Goal: Task Accomplishment & Management: Use online tool/utility

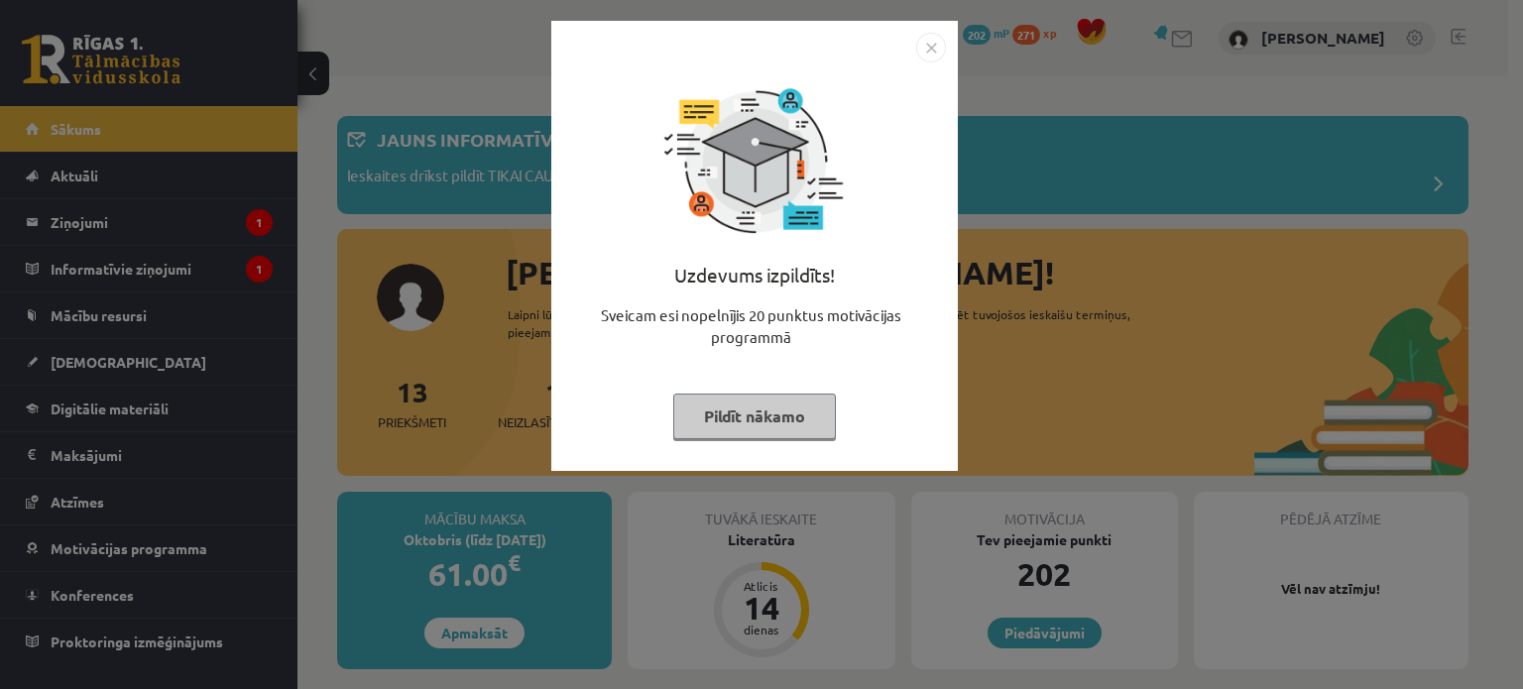
click at [718, 407] on button "Pildīt nākamo" at bounding box center [754, 417] width 163 height 46
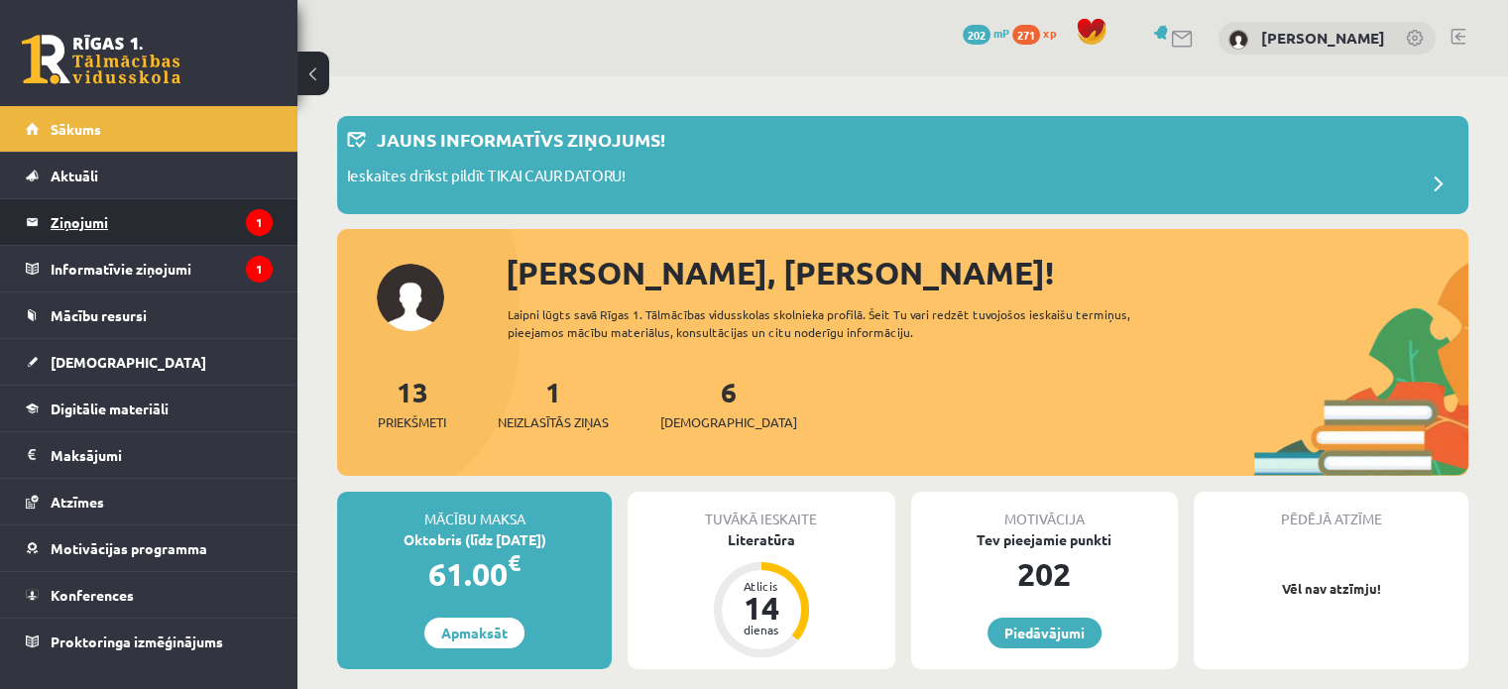
click at [99, 217] on legend "Ziņojumi 1" at bounding box center [162, 222] width 222 height 46
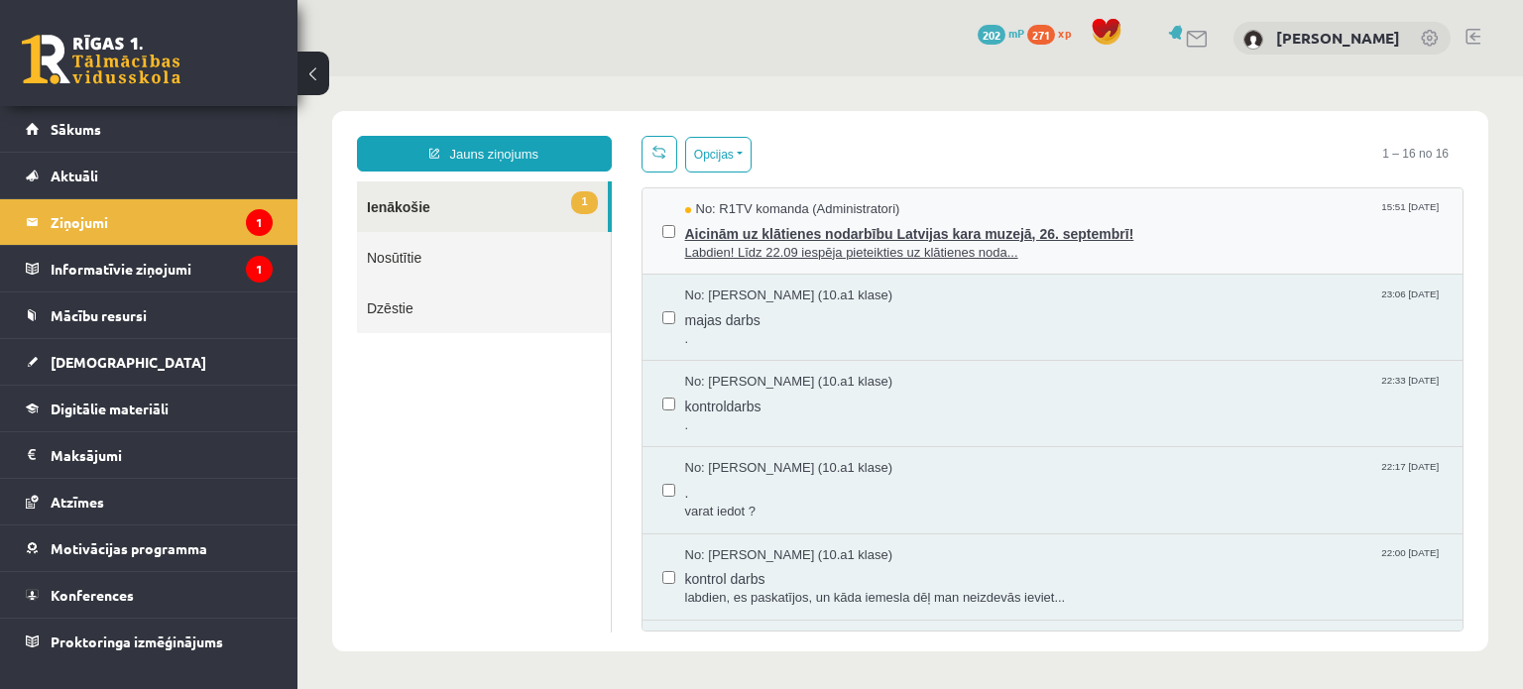
click at [732, 245] on span "Labdien! Līdz 22.09 iespēja pieteikties uz klātienes noda..." at bounding box center [1064, 253] width 758 height 19
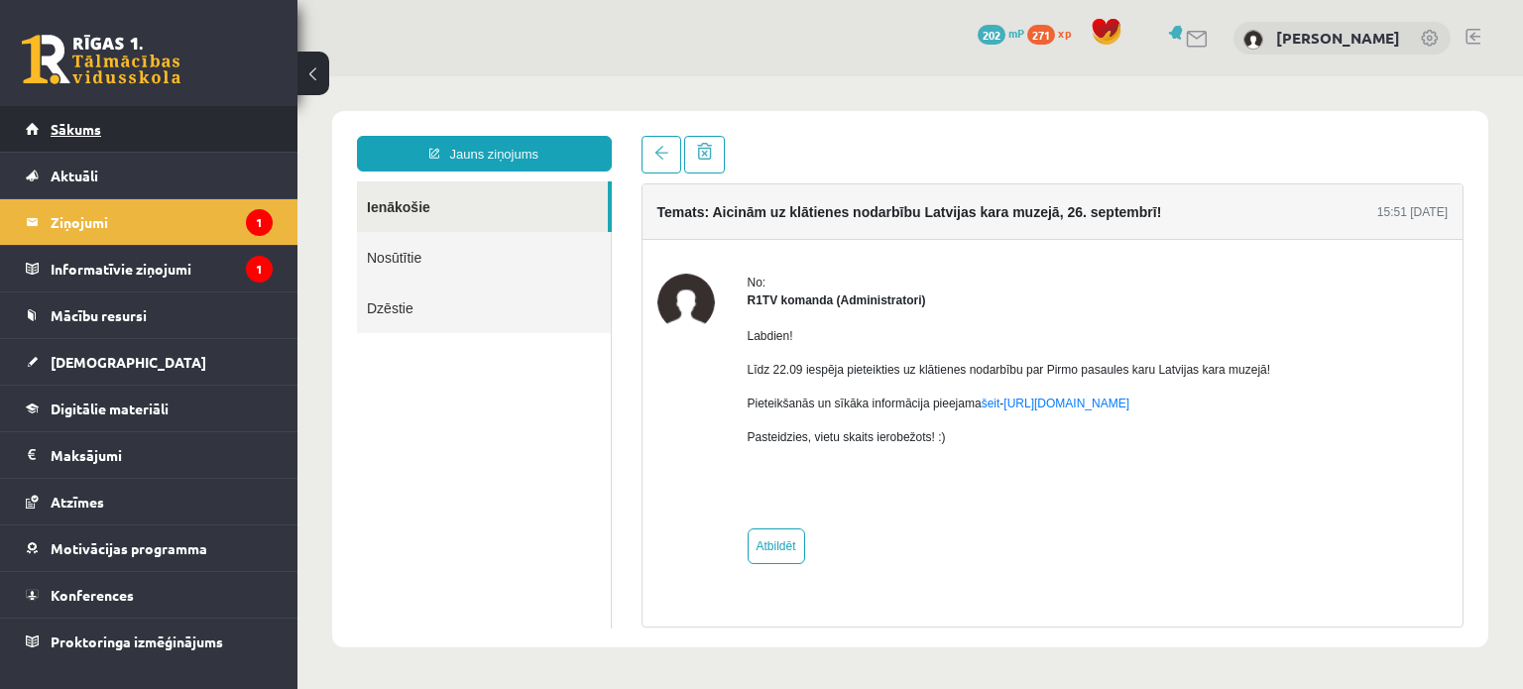
click at [87, 123] on span "Sākums" at bounding box center [76, 129] width 51 height 18
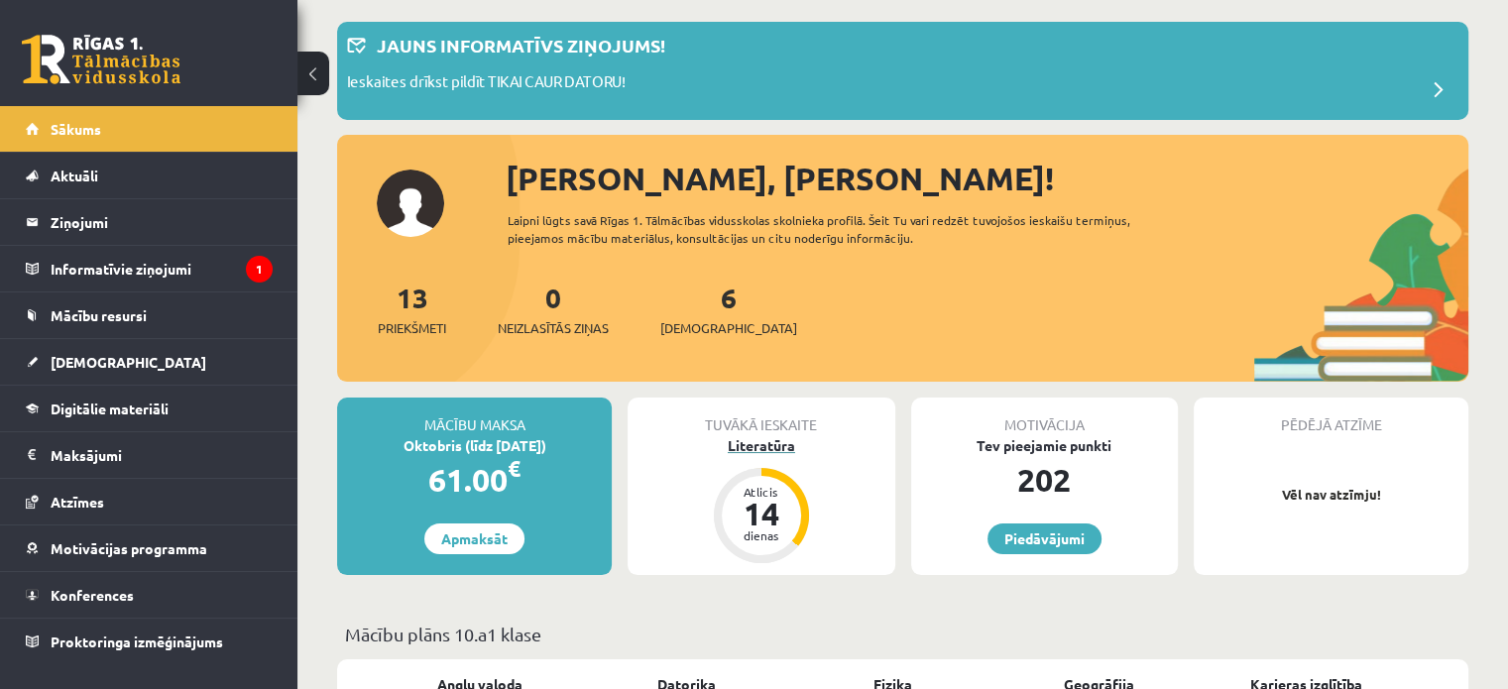
scroll to position [95, 0]
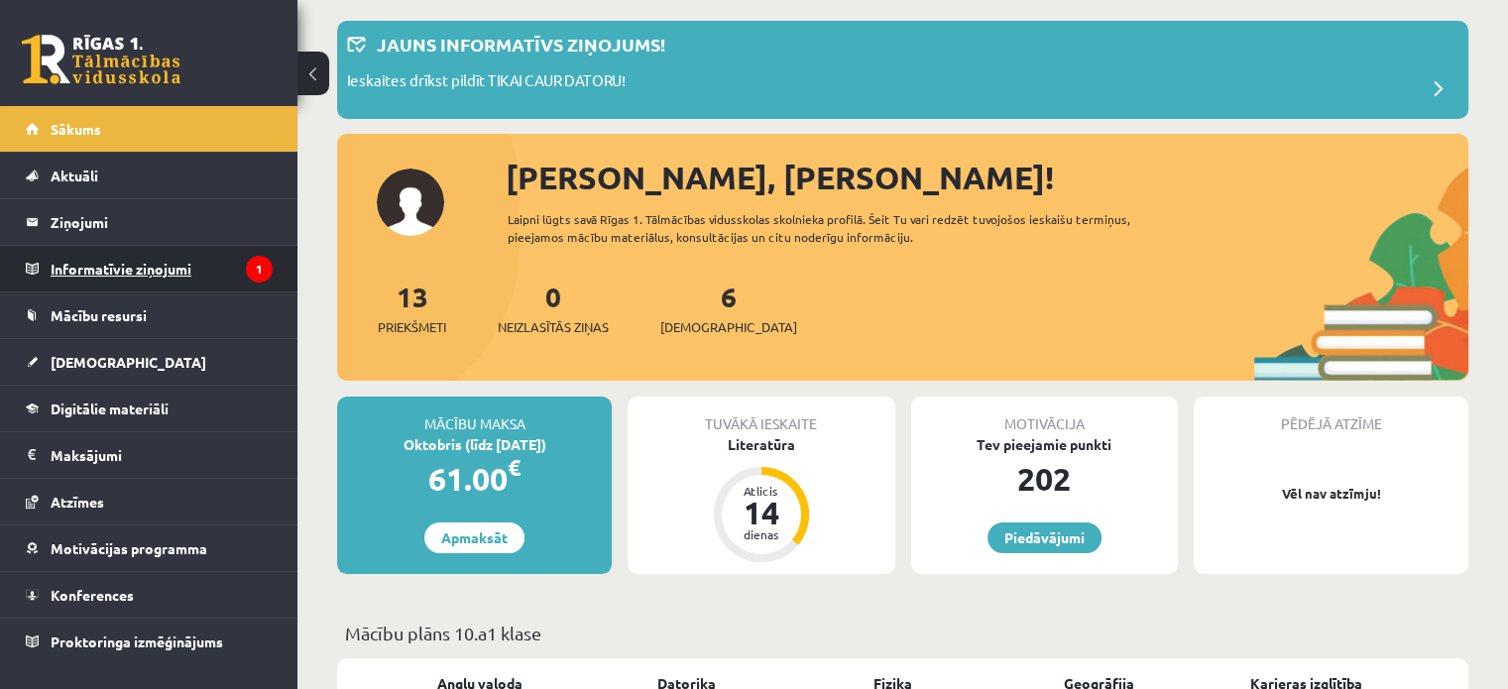
click at [185, 256] on legend "Informatīvie ziņojumi 1" at bounding box center [162, 269] width 222 height 46
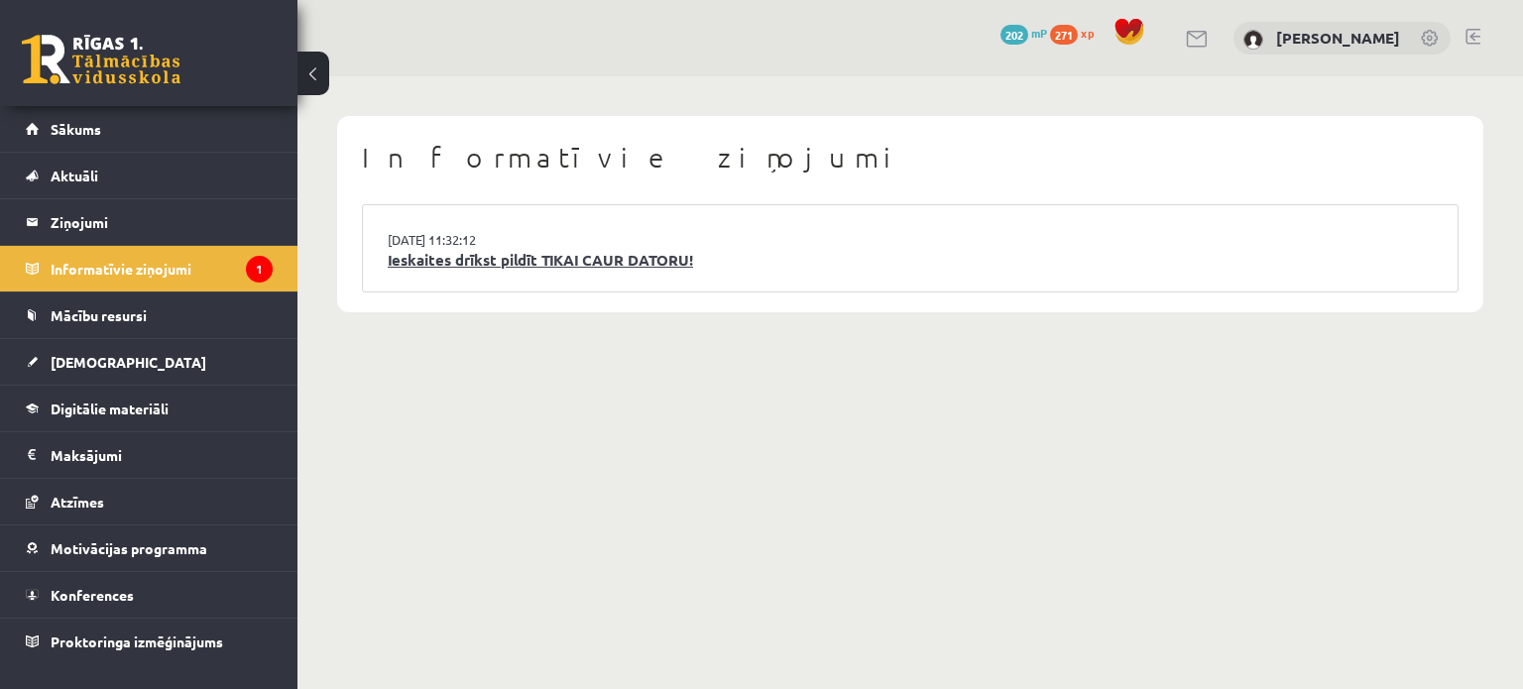
click at [577, 249] on link "Ieskaites drīkst pildīt TIKAI CAUR DATORU!" at bounding box center [910, 260] width 1045 height 23
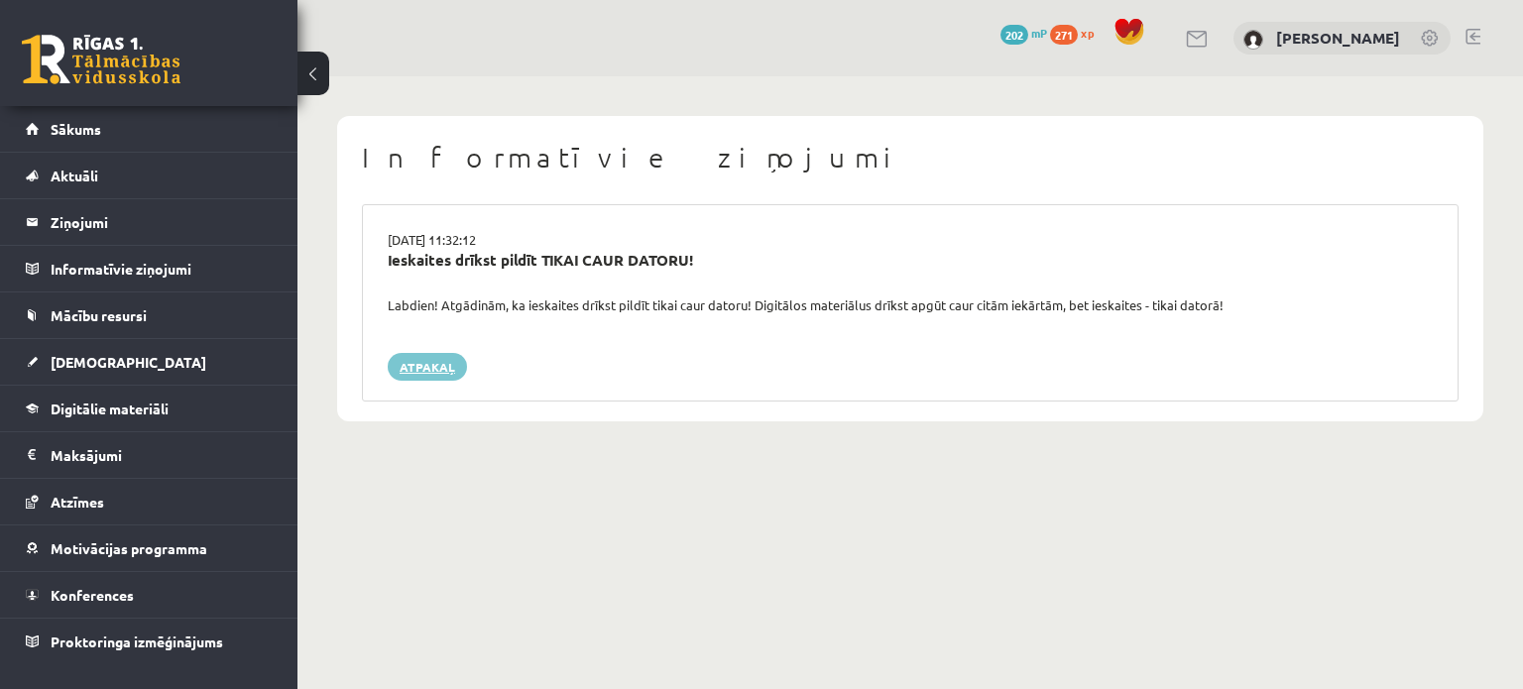
click at [435, 357] on link "Atpakaļ" at bounding box center [427, 367] width 79 height 28
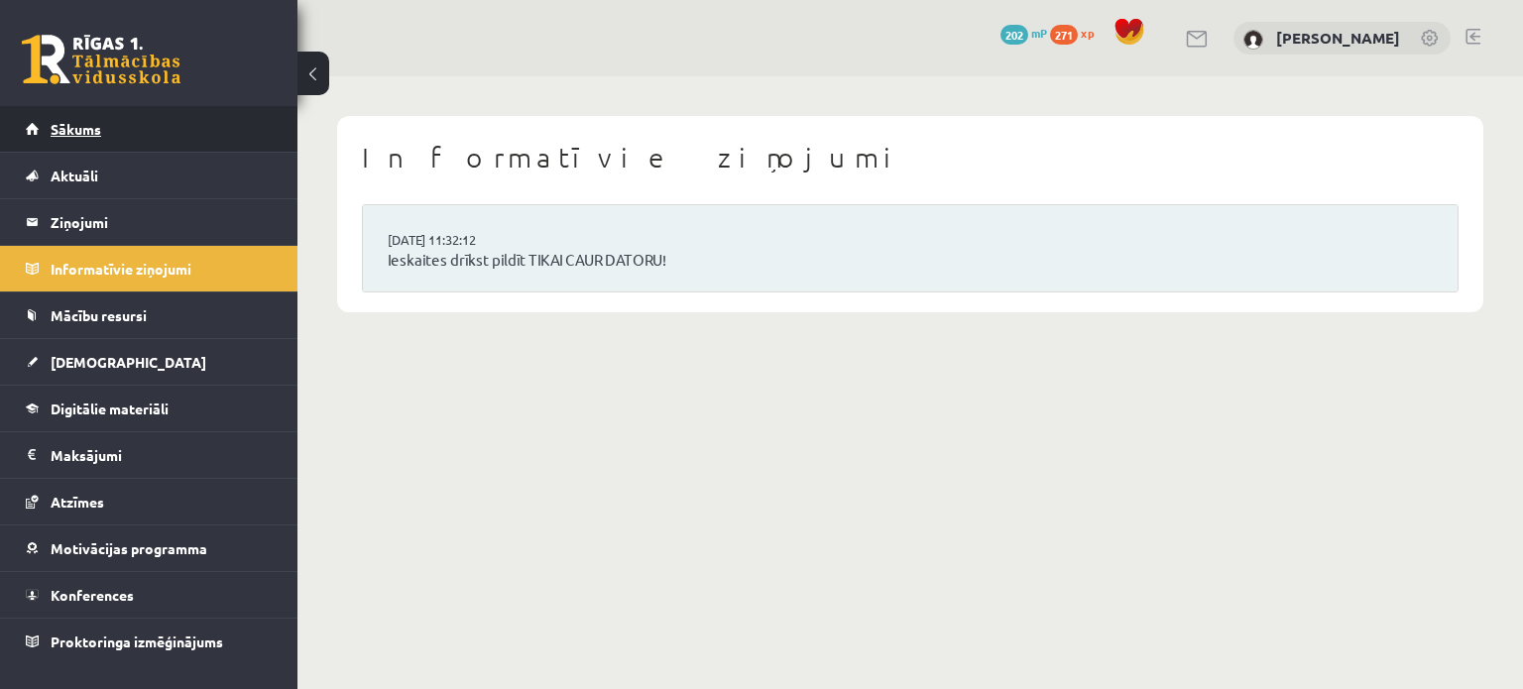
click at [95, 139] on link "Sākums" at bounding box center [149, 129] width 247 height 46
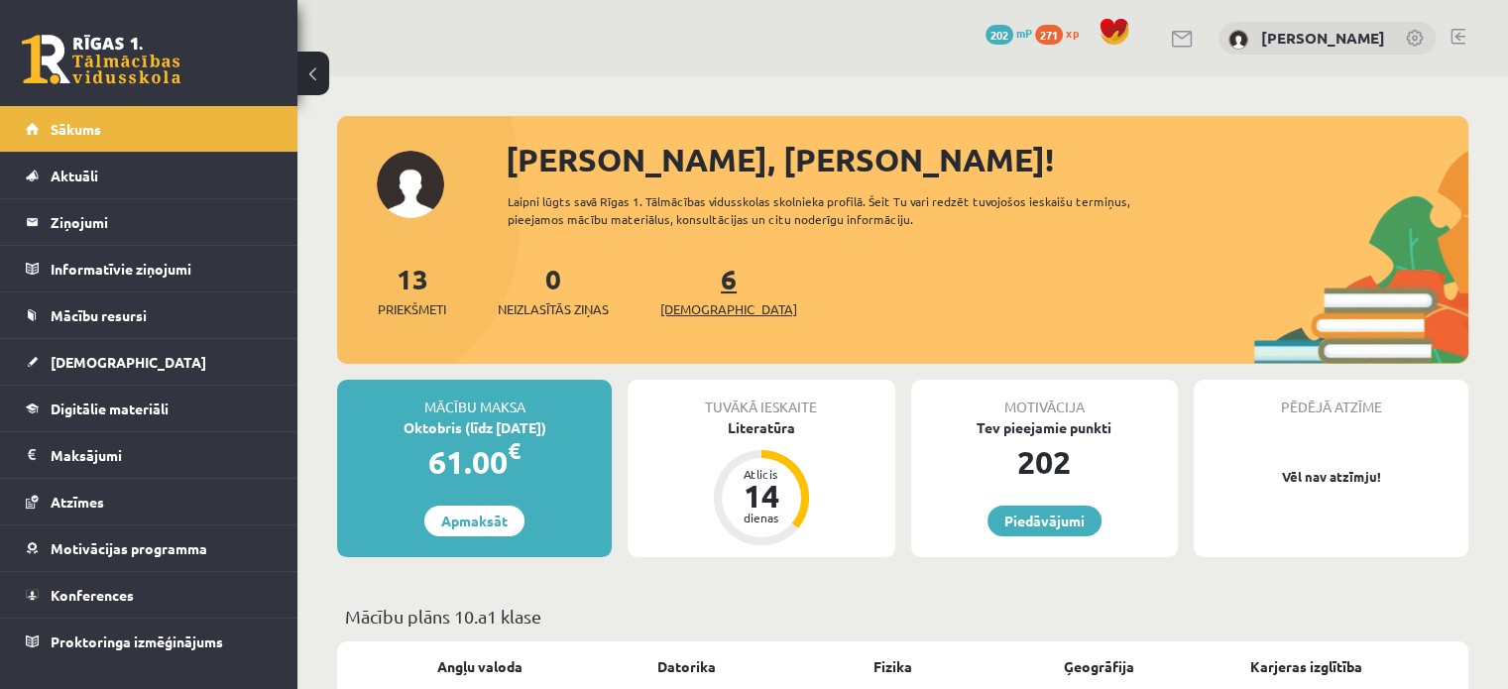
click at [696, 289] on link "6 Ieskaites" at bounding box center [728, 290] width 137 height 58
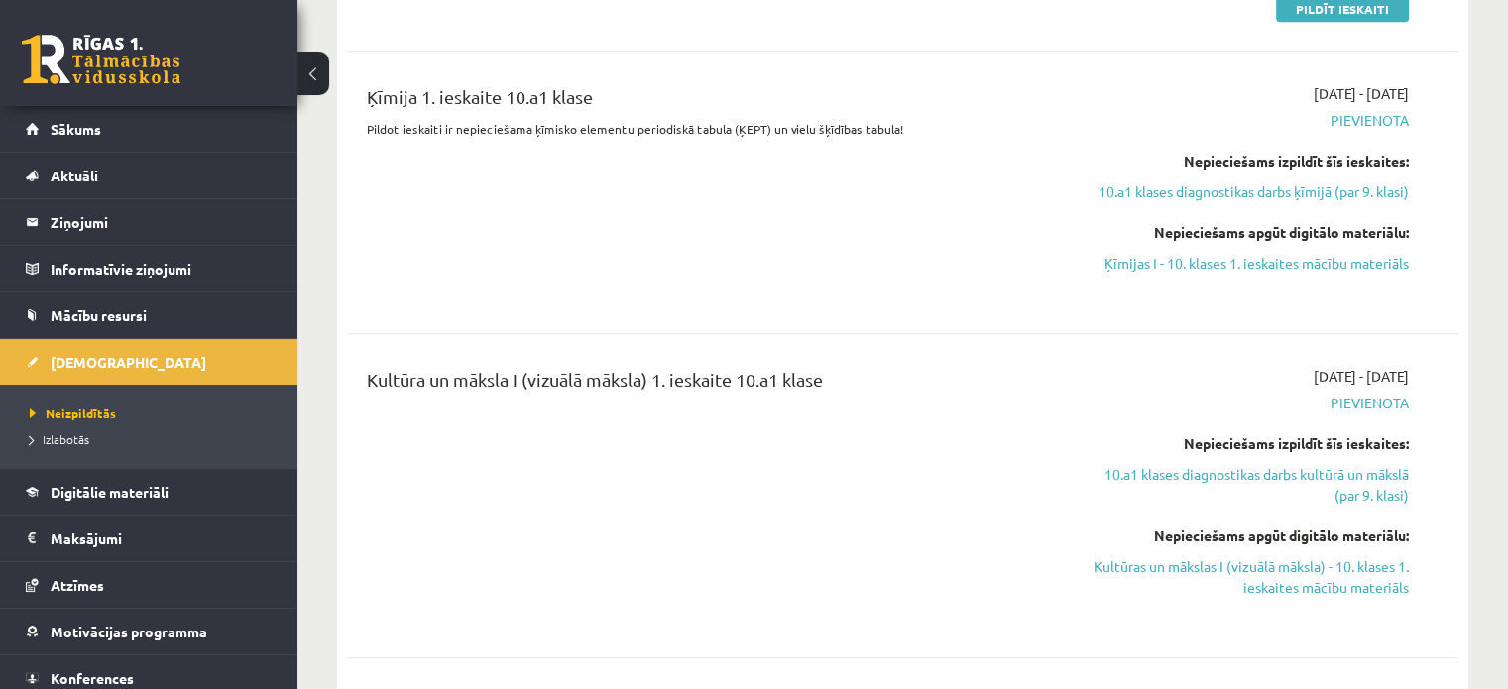
scroll to position [1386, 0]
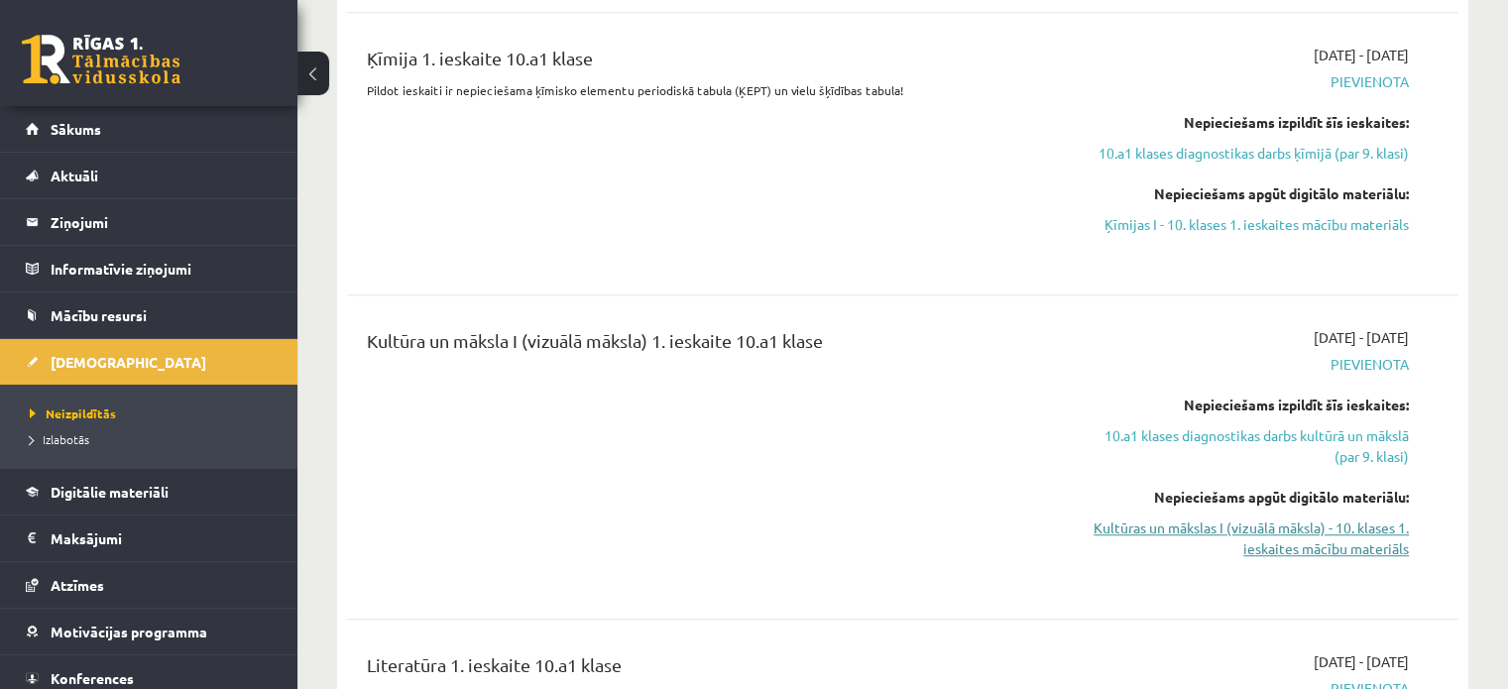
click at [1264, 518] on link "Kultūras un mākslas I (vizuālā māksla) - 10. klases 1. ieskaites mācību materiā…" at bounding box center [1245, 539] width 327 height 42
